Goal: Task Accomplishment & Management: Manage account settings

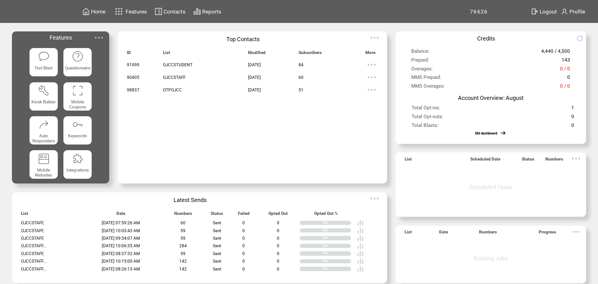
click at [0, 0] on span "Contacts" at bounding box center [0, 0] width 0 height 0
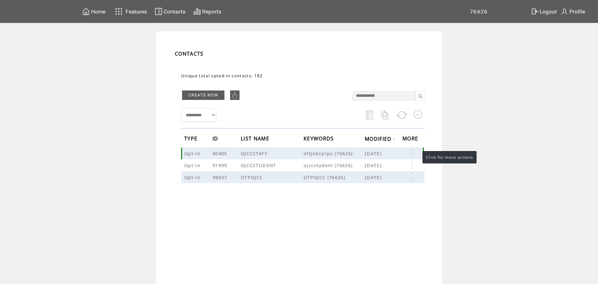
click at [414, 153] on link at bounding box center [411, 153] width 19 height 8
click at [373, 171] on table "EDIT DELETE 60" at bounding box center [386, 163] width 45 height 31
click at [413, 155] on link at bounding box center [411, 153] width 19 height 8
click at [374, 174] on link "60" at bounding box center [389, 174] width 31 height 9
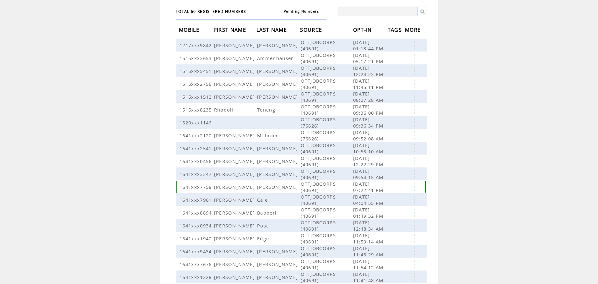
scroll to position [90, 0]
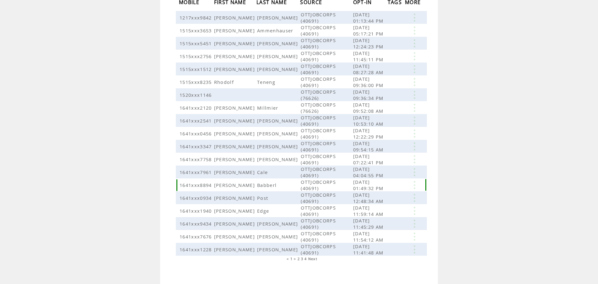
click at [417, 182] on link at bounding box center [414, 185] width 19 height 8
click at [382, 199] on link "DELETE" at bounding box center [385, 200] width 17 height 6
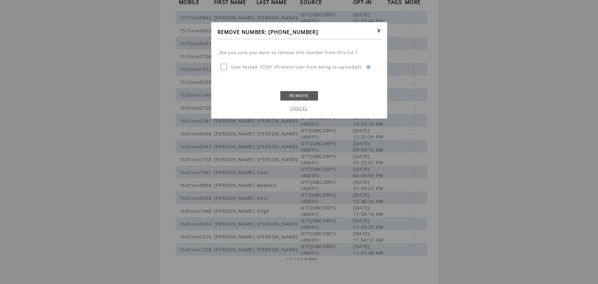
click at [295, 95] on link "REMOVE" at bounding box center [299, 95] width 38 height 9
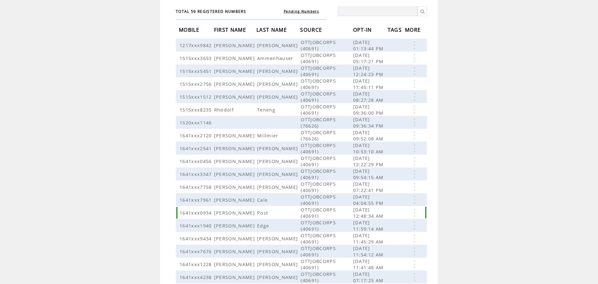
scroll to position [90, 0]
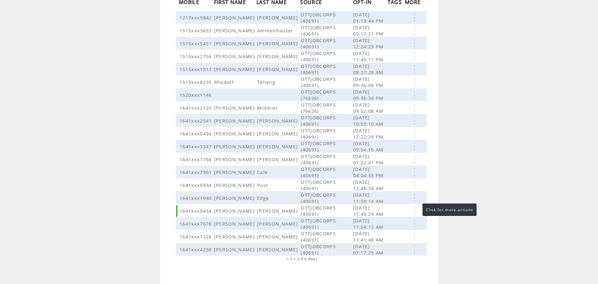
click at [416, 207] on link at bounding box center [414, 211] width 19 height 8
click at [383, 221] on link "DELETE" at bounding box center [384, 223] width 17 height 6
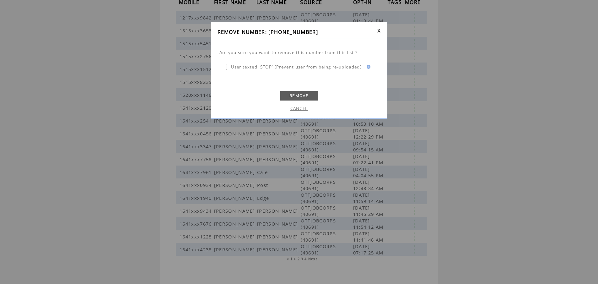
click at [295, 92] on link "REMOVE" at bounding box center [299, 95] width 38 height 9
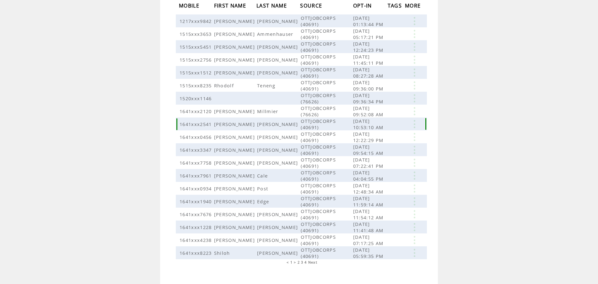
scroll to position [90, 0]
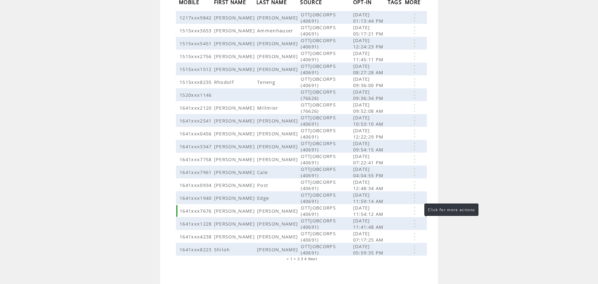
click at [418, 207] on link at bounding box center [414, 211] width 19 height 8
click at [388, 221] on link "DELETE" at bounding box center [386, 221] width 17 height 6
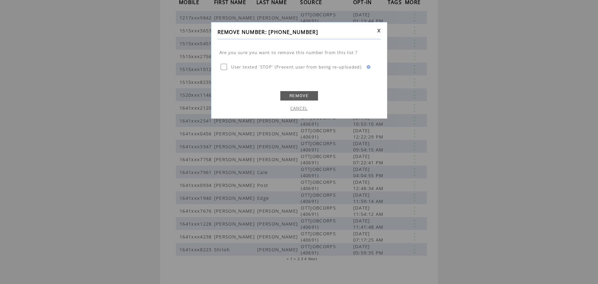
click at [306, 95] on link "REMOVE" at bounding box center [299, 95] width 38 height 9
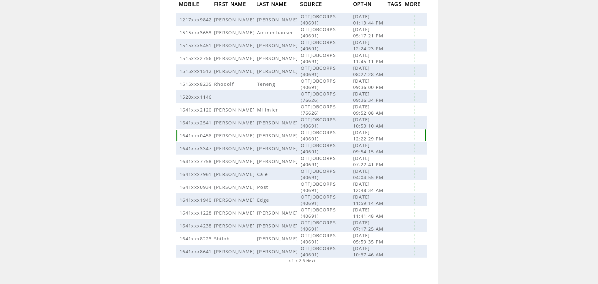
scroll to position [90, 0]
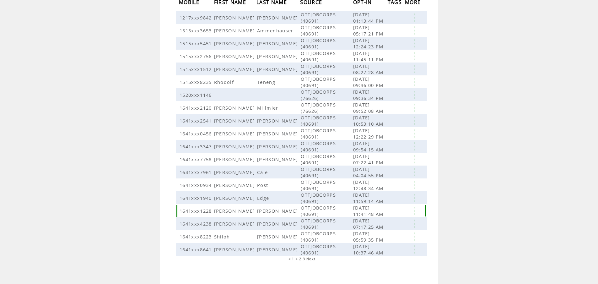
click at [417, 207] on link at bounding box center [414, 211] width 19 height 8
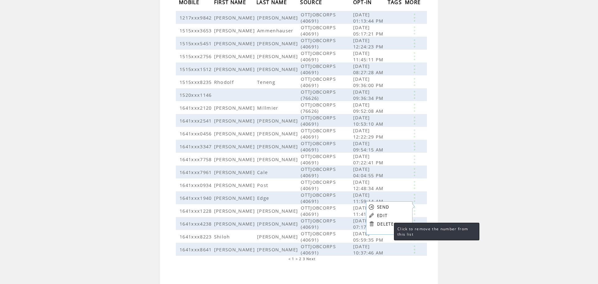
click at [388, 224] on link "DELETE" at bounding box center [385, 224] width 17 height 6
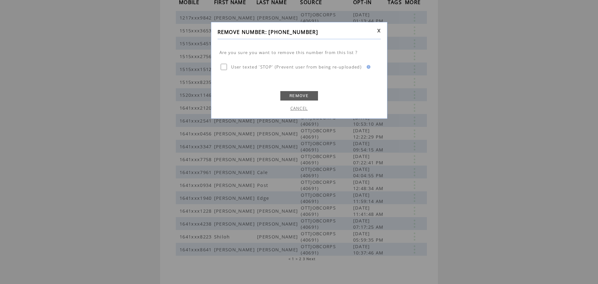
click at [305, 93] on link "REMOVE" at bounding box center [299, 95] width 38 height 9
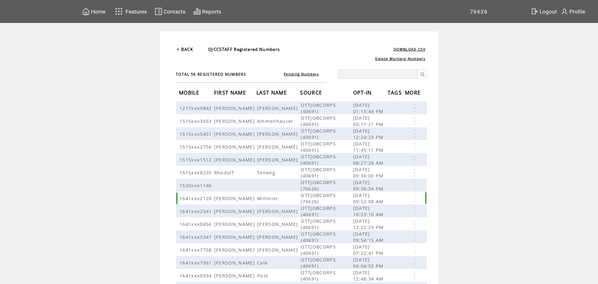
scroll to position [90, 0]
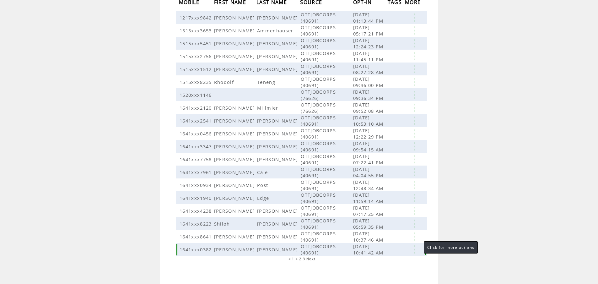
click at [418, 245] on link at bounding box center [414, 249] width 19 height 8
click at [383, 262] on link "DELETE" at bounding box center [386, 263] width 17 height 6
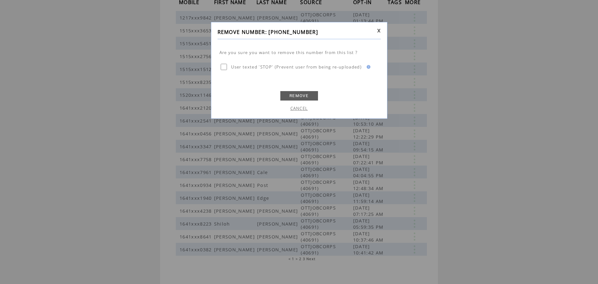
click at [292, 93] on link "REMOVE" at bounding box center [299, 95] width 38 height 9
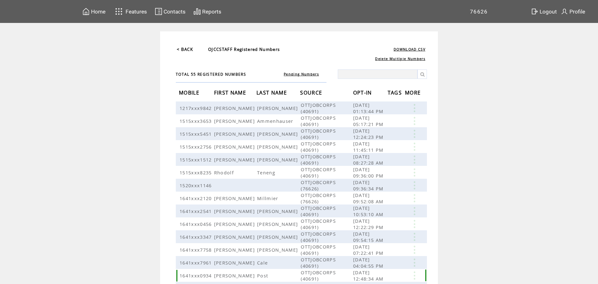
scroll to position [90, 0]
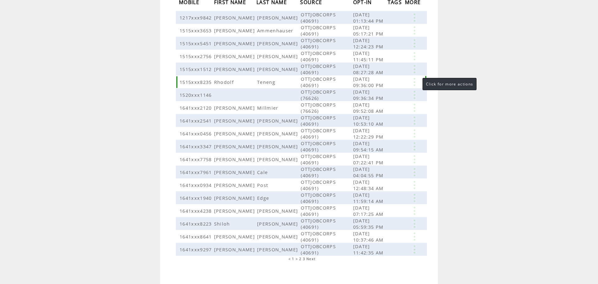
click at [416, 79] on link at bounding box center [414, 82] width 19 height 8
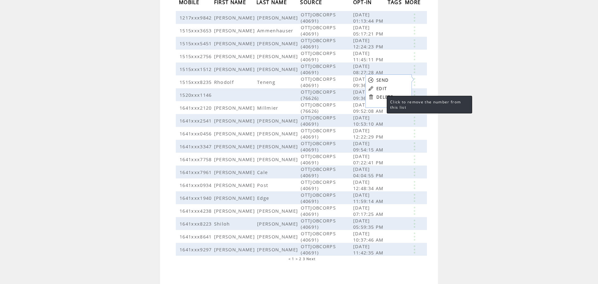
click at [380, 98] on link "DELETE" at bounding box center [384, 97] width 17 height 6
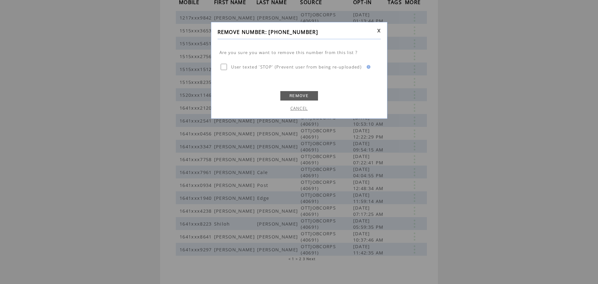
click at [305, 94] on link "REMOVE" at bounding box center [299, 95] width 38 height 9
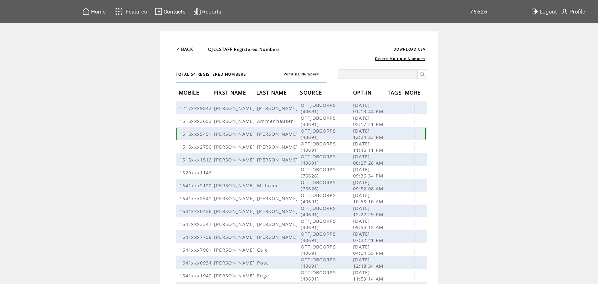
scroll to position [90, 0]
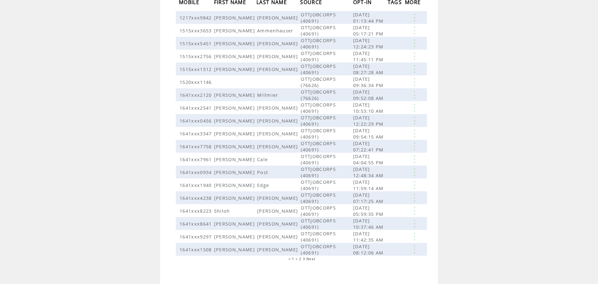
click at [301, 256] on span "2" at bounding box center [300, 258] width 2 height 4
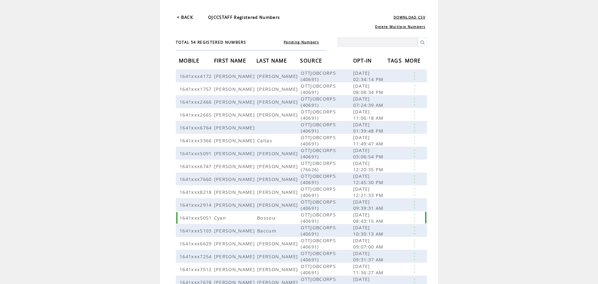
scroll to position [90, 0]
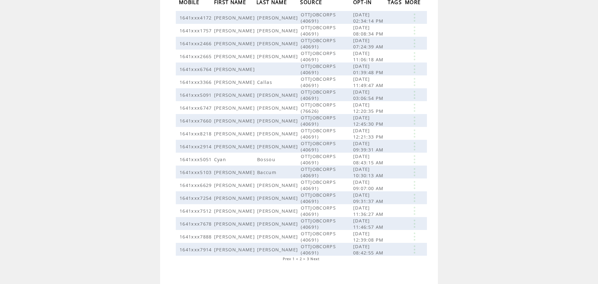
click at [295, 256] on span "1" at bounding box center [294, 258] width 2 height 4
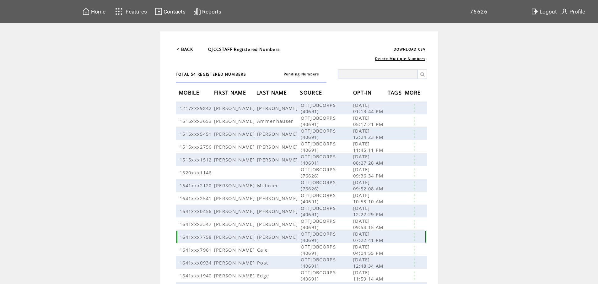
scroll to position [90, 0]
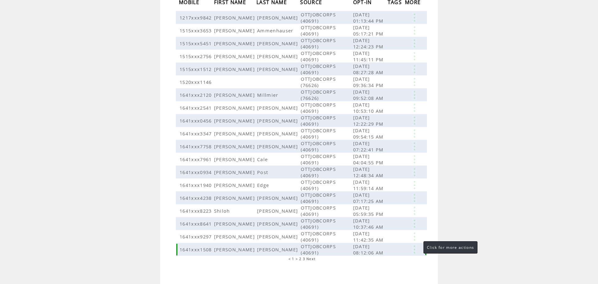
click at [417, 245] on link at bounding box center [414, 249] width 19 height 8
click at [385, 262] on link "DELETE" at bounding box center [385, 263] width 17 height 6
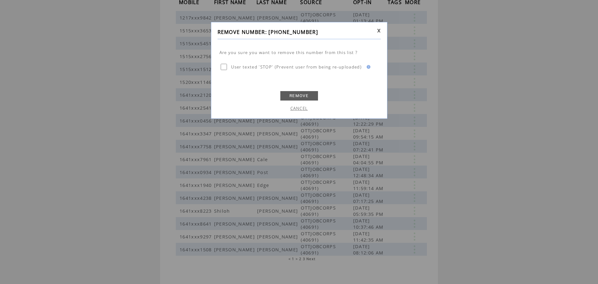
click at [296, 94] on link "REMOVE" at bounding box center [299, 95] width 38 height 9
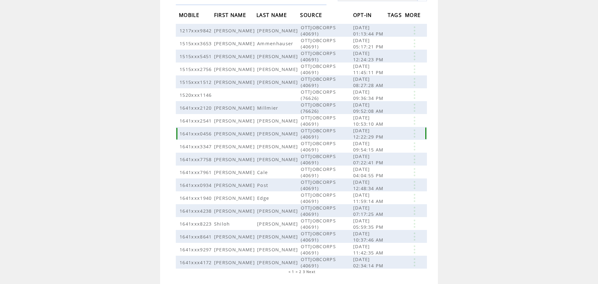
scroll to position [90, 0]
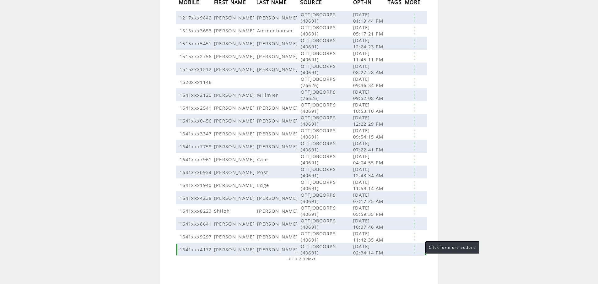
click at [418, 245] on link at bounding box center [414, 249] width 19 height 8
click at [388, 261] on link "DELETE" at bounding box center [387, 261] width 17 height 6
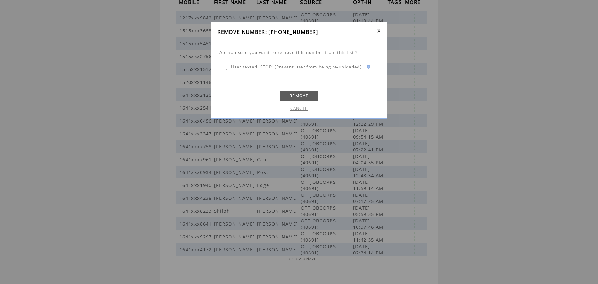
click at [306, 95] on link "REMOVE" at bounding box center [299, 95] width 38 height 9
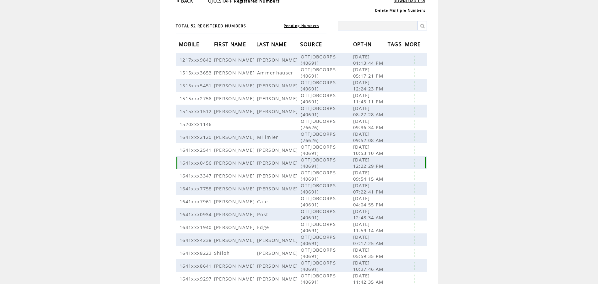
scroll to position [90, 0]
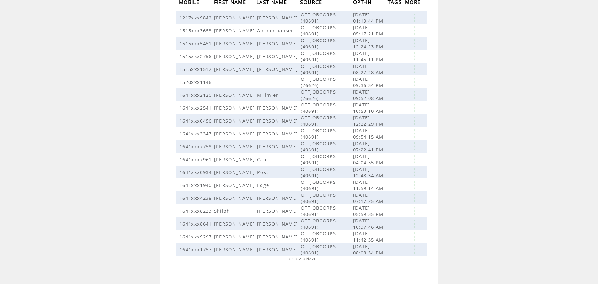
click at [301, 256] on span "2" at bounding box center [300, 258] width 2 height 4
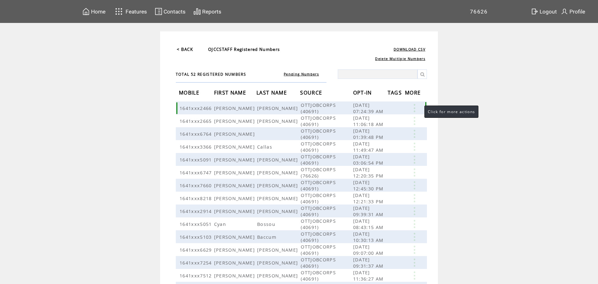
click at [417, 108] on link at bounding box center [414, 108] width 19 height 8
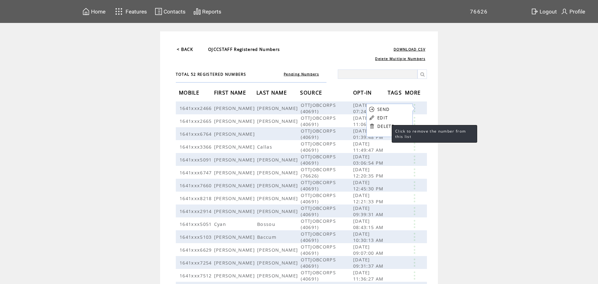
click at [385, 126] on link "DELETE" at bounding box center [385, 126] width 17 height 6
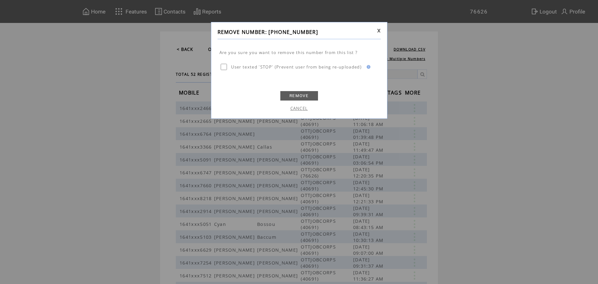
click at [291, 93] on link "REMOVE" at bounding box center [299, 95] width 38 height 9
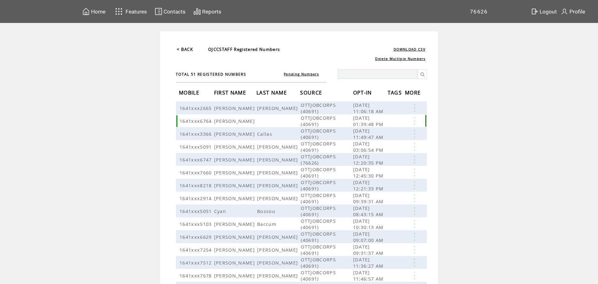
click at [414, 120] on link at bounding box center [414, 121] width 19 height 8
click at [381, 138] on link "DELETE" at bounding box center [382, 138] width 17 height 6
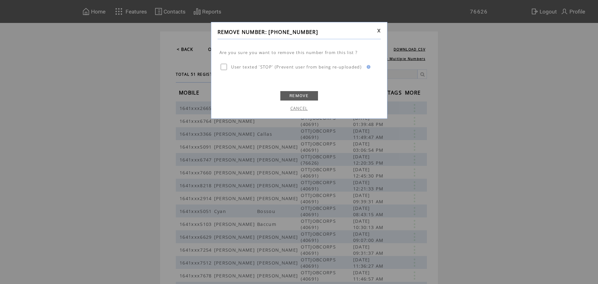
click at [296, 95] on link "REMOVE" at bounding box center [299, 95] width 38 height 9
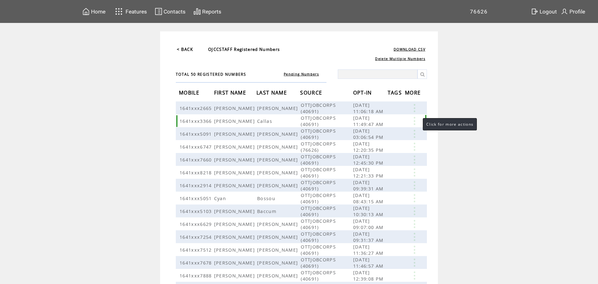
click at [417, 120] on link at bounding box center [414, 121] width 19 height 8
click at [390, 138] on link "DELETE" at bounding box center [385, 139] width 17 height 6
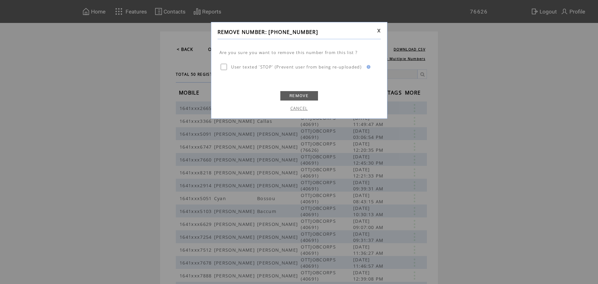
click at [310, 93] on link "REMOVE" at bounding box center [299, 95] width 38 height 9
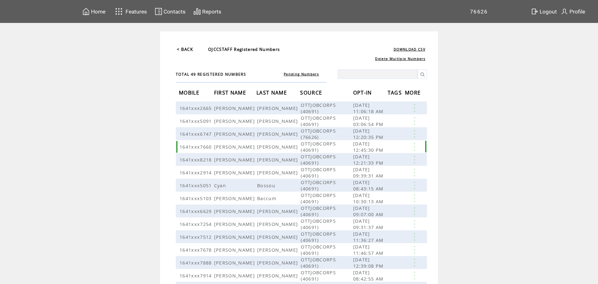
click at [415, 146] on link at bounding box center [414, 147] width 19 height 8
click at [385, 164] on link "DELETE" at bounding box center [383, 164] width 17 height 6
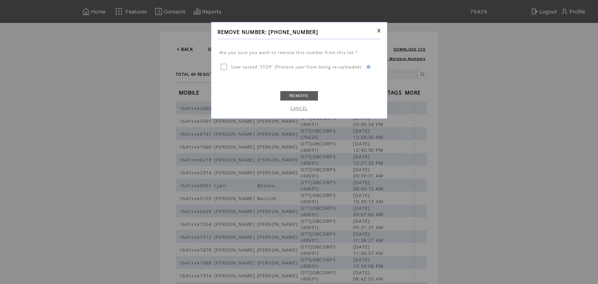
click at [305, 96] on link "REMOVE" at bounding box center [299, 95] width 38 height 9
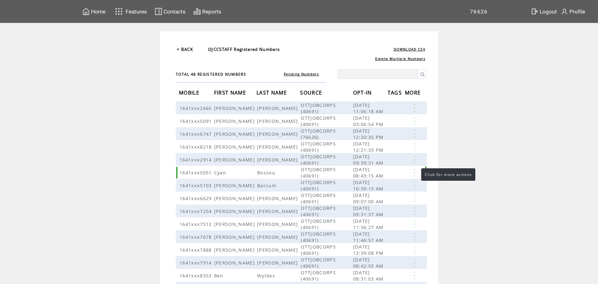
click at [415, 169] on link at bounding box center [414, 172] width 19 height 8
click at [371, 187] on link at bounding box center [370, 187] width 6 height 6
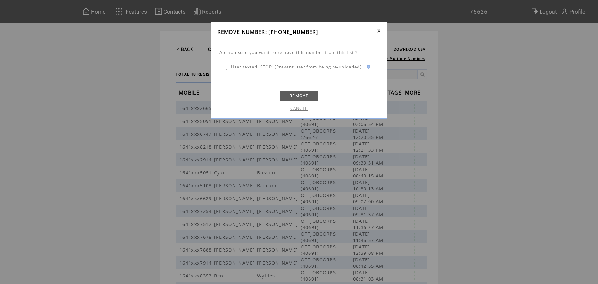
click at [307, 94] on link "REMOVE" at bounding box center [299, 95] width 38 height 9
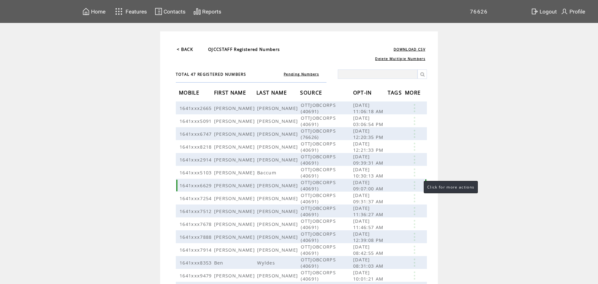
click at [418, 184] on link at bounding box center [414, 185] width 19 height 8
click at [377, 201] on table "SEND EDIT DELETE" at bounding box center [382, 194] width 30 height 28
click at [415, 183] on link at bounding box center [414, 185] width 19 height 8
click at [387, 202] on link "DELETE" at bounding box center [383, 202] width 17 height 6
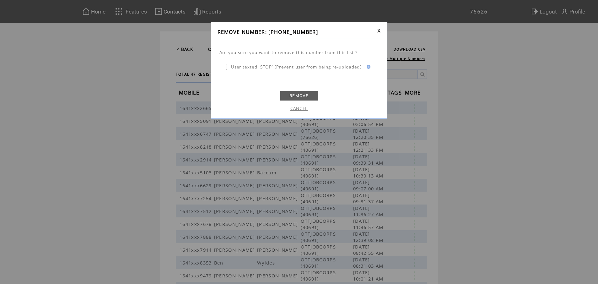
click at [309, 92] on link "REMOVE" at bounding box center [299, 95] width 38 height 9
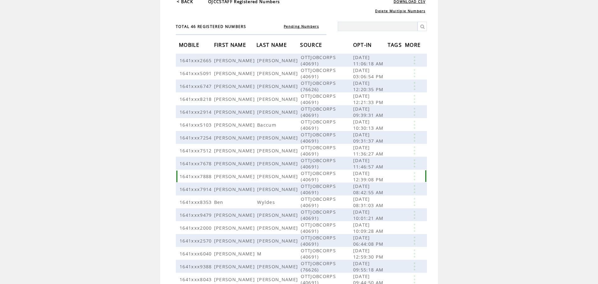
scroll to position [63, 0]
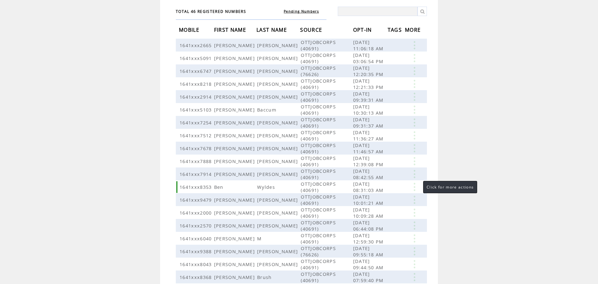
click at [417, 184] on link at bounding box center [414, 187] width 19 height 8
click at [375, 202] on table "SEND EDIT DELETE" at bounding box center [381, 193] width 30 height 28
click at [417, 183] on link at bounding box center [414, 187] width 19 height 8
click at [385, 201] on link "DELETE" at bounding box center [385, 201] width 17 height 6
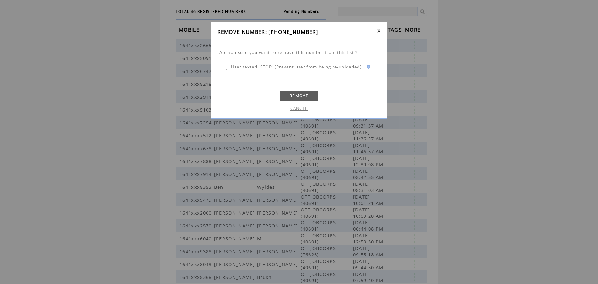
click at [312, 93] on link "REMOVE" at bounding box center [299, 95] width 38 height 9
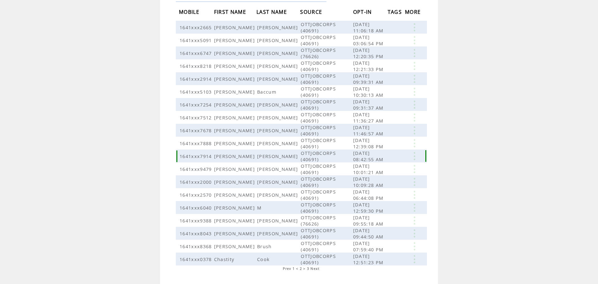
scroll to position [90, 0]
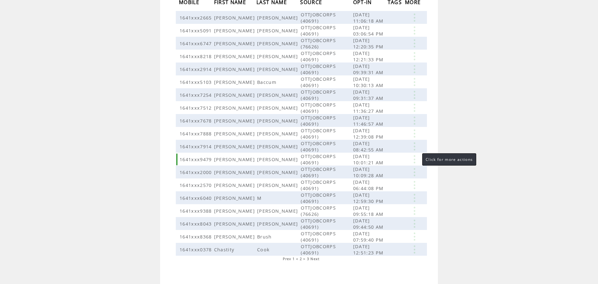
click at [417, 155] on link at bounding box center [414, 159] width 19 height 8
click at [418, 156] on link at bounding box center [414, 159] width 19 height 8
click at [416, 155] on link at bounding box center [414, 159] width 19 height 8
click at [384, 170] on link "DELETE" at bounding box center [384, 173] width 17 height 6
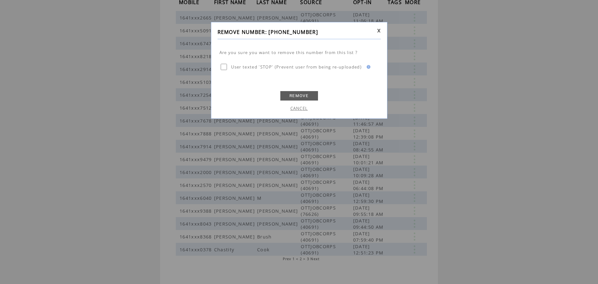
click at [309, 92] on link "REMOVE" at bounding box center [299, 95] width 38 height 9
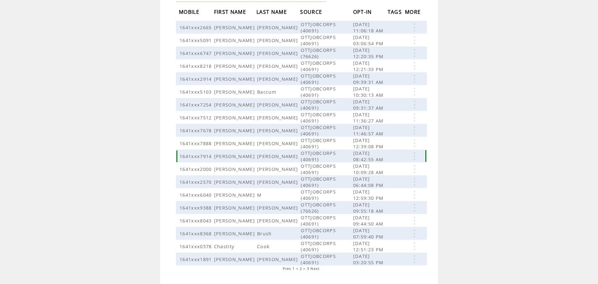
scroll to position [90, 0]
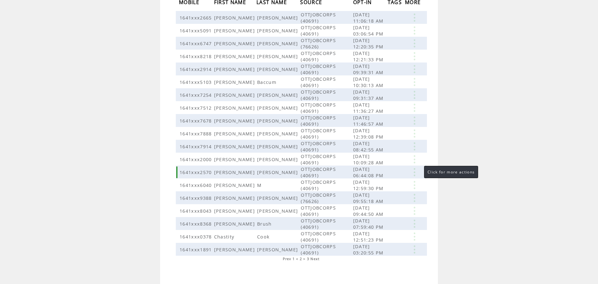
click at [418, 168] on link at bounding box center [414, 172] width 19 height 8
click at [388, 185] on link "DELETE" at bounding box center [386, 185] width 17 height 6
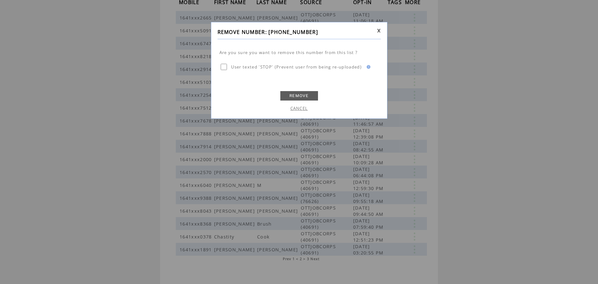
click at [295, 96] on link "REMOVE" at bounding box center [299, 95] width 38 height 9
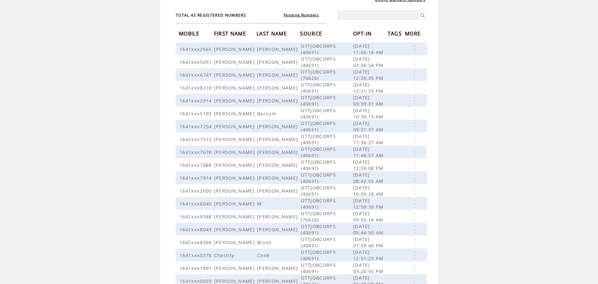
scroll to position [63, 0]
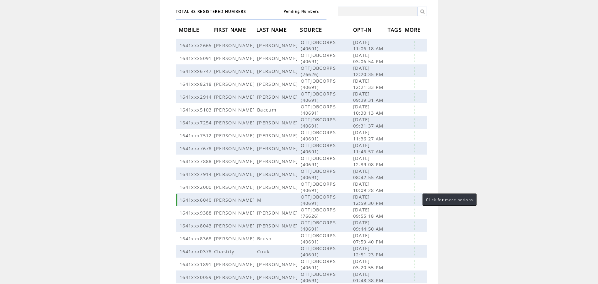
click at [415, 196] on link at bounding box center [414, 200] width 19 height 8
click at [384, 213] on link "DELETE" at bounding box center [383, 213] width 17 height 6
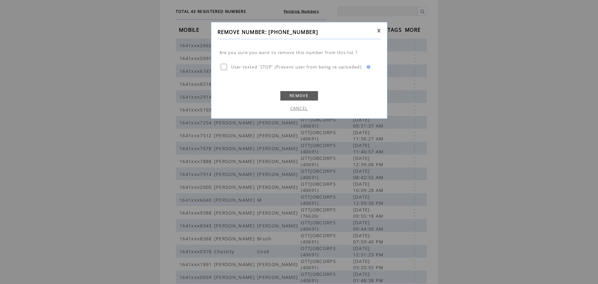
click at [298, 97] on link "REMOVE" at bounding box center [299, 95] width 38 height 9
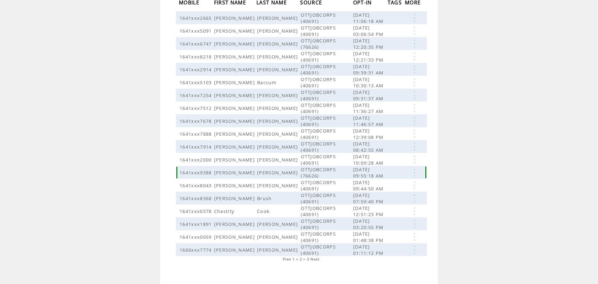
scroll to position [90, 0]
click at [416, 245] on link at bounding box center [414, 249] width 19 height 8
click at [381, 261] on link "DELETE" at bounding box center [384, 264] width 17 height 6
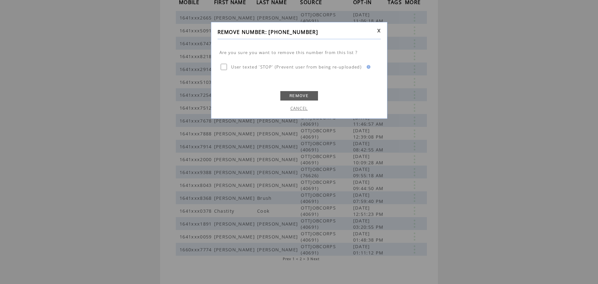
click at [305, 94] on link "REMOVE" at bounding box center [299, 95] width 38 height 9
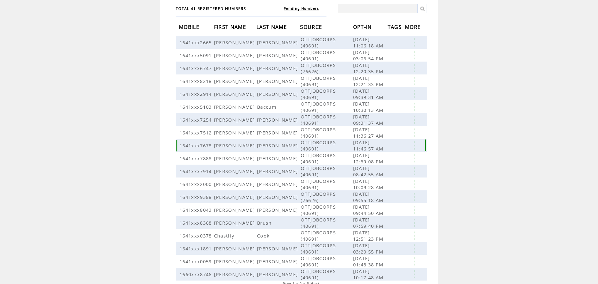
scroll to position [90, 0]
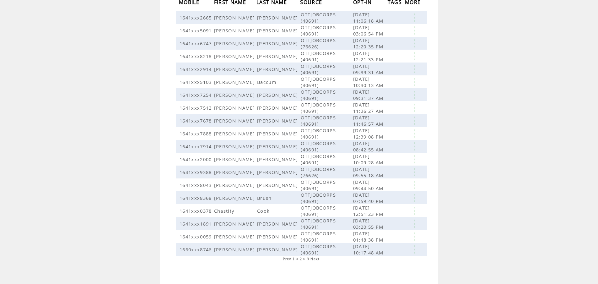
click at [309, 256] on span "3" at bounding box center [308, 258] width 2 height 4
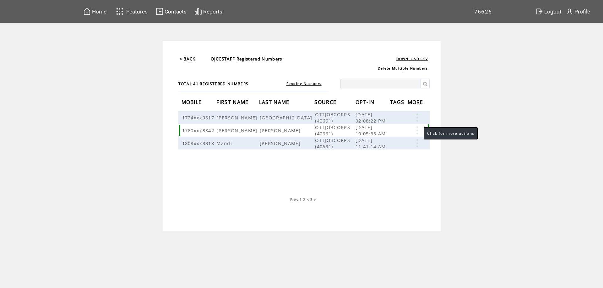
click at [417, 128] on link at bounding box center [416, 131] width 19 height 8
click at [381, 145] on link "DELETE" at bounding box center [385, 146] width 17 height 6
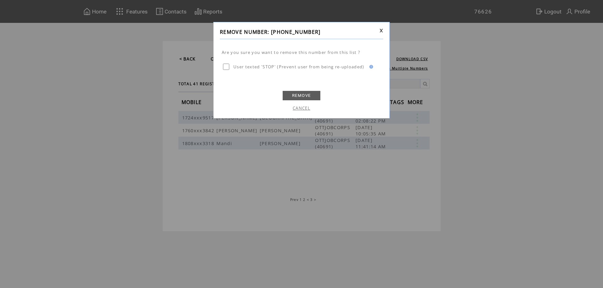
click at [313, 94] on link "REMOVE" at bounding box center [302, 95] width 38 height 9
